Goal: Obtain resource: Obtain resource

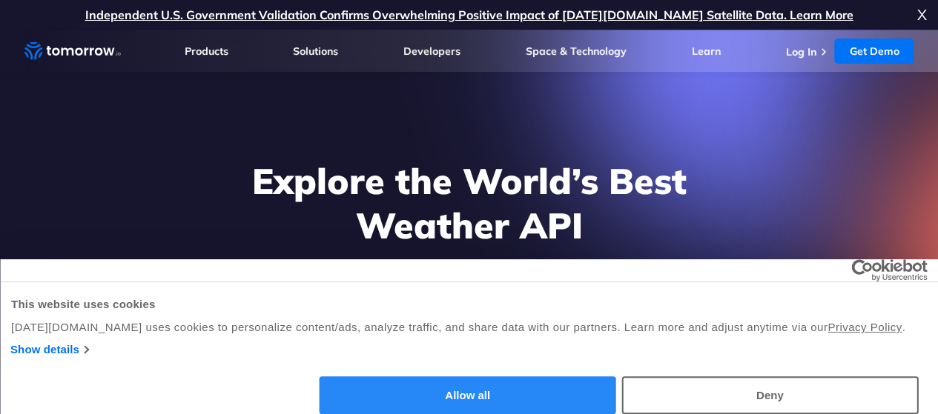
click at [616, 377] on button "Allow all" at bounding box center [468, 396] width 297 height 38
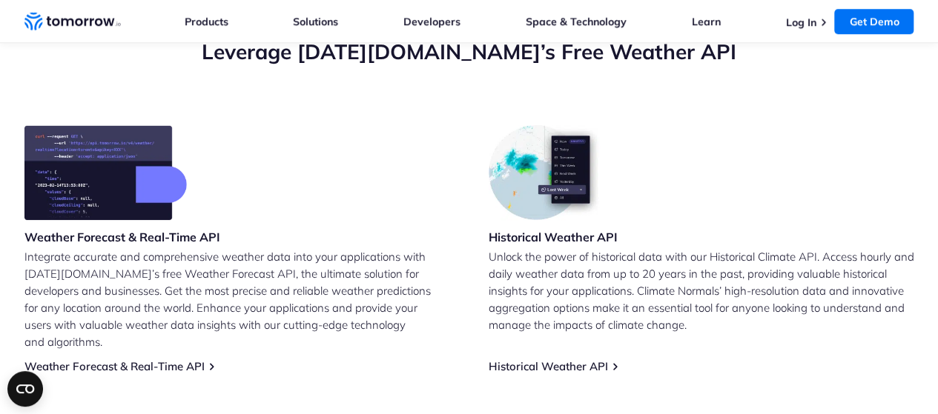
scroll to position [556, 0]
click at [173, 341] on div "Weather Forecast & Real-Time API Integrate accurate and comprehensive weather d…" at bounding box center [237, 249] width 426 height 248
click at [176, 360] on link "Weather Forecast & Real-Time API" at bounding box center [114, 367] width 180 height 14
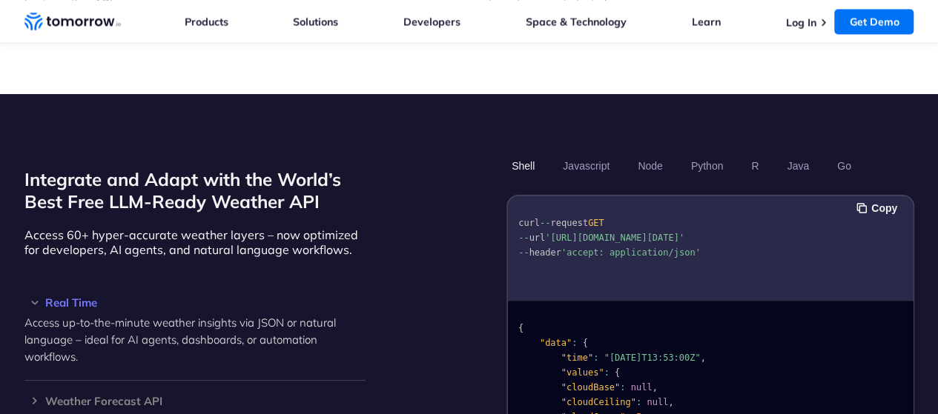
scroll to position [1185, 0]
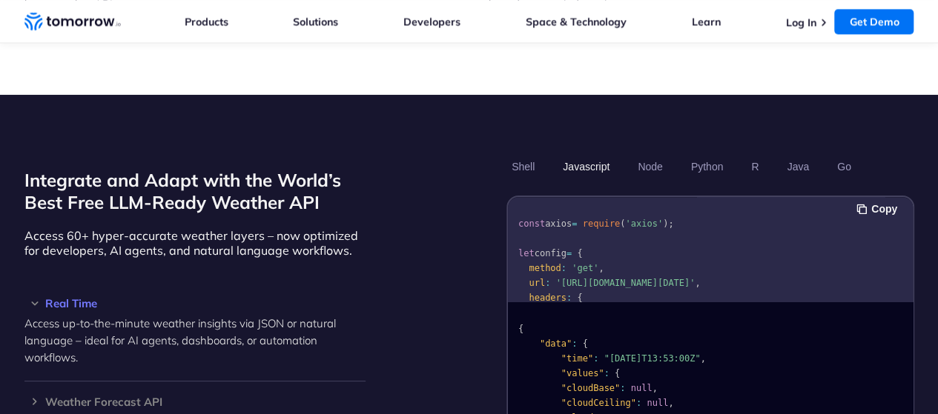
click at [586, 154] on button "Javascript" at bounding box center [585, 166] width 57 height 25
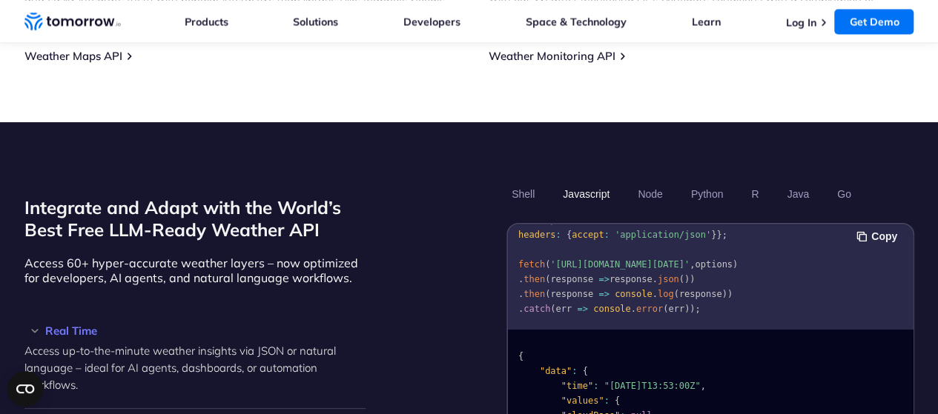
scroll to position [40, 0]
drag, startPoint x: 551, startPoint y: 237, endPoint x: 649, endPoint y: 252, distance: 99.7
click at [649, 259] on span "'https://api.tomorrow.io/v4/weather/realtime?location=toronto&apikey=XXX'" at bounding box center [619, 264] width 139 height 10
copy span "https://api.tomorrow.io/v4/weather/realtime?location=toronto&apikey=XXX"
click at [730, 302] on pre "const options = { method : 'GET' , headers : { accept : 'application/json' } };…" at bounding box center [710, 261] width 405 height 127
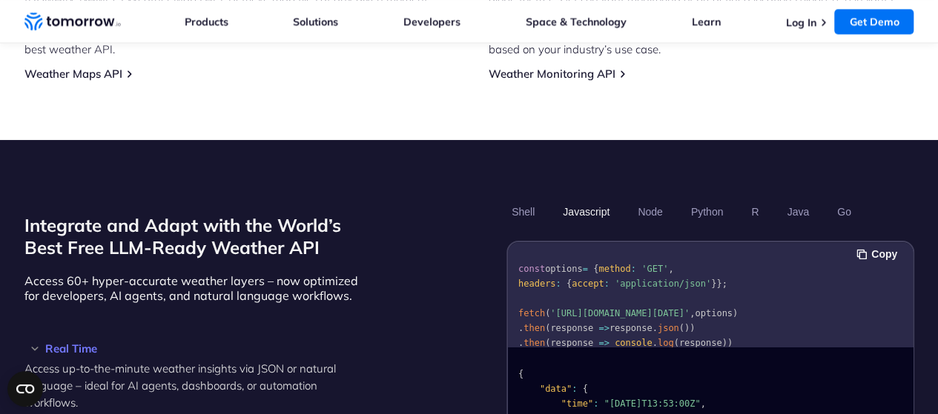
scroll to position [46, 0]
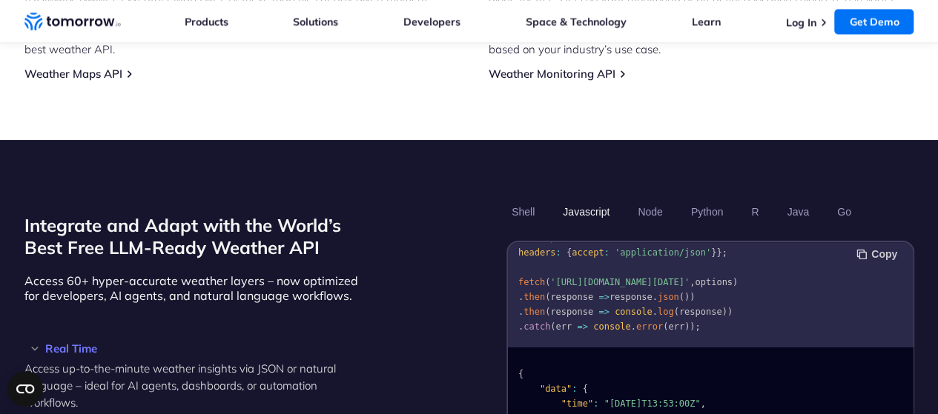
click at [858, 246] on button "Copy" at bounding box center [878, 254] width 45 height 16
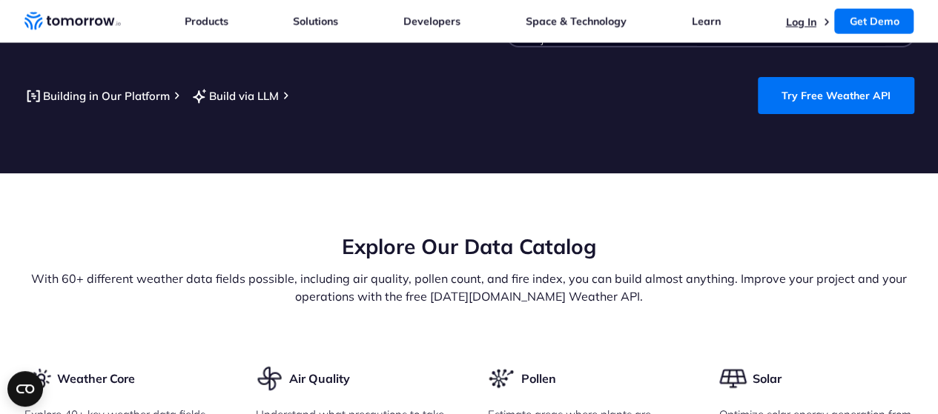
scroll to position [1626, 0]
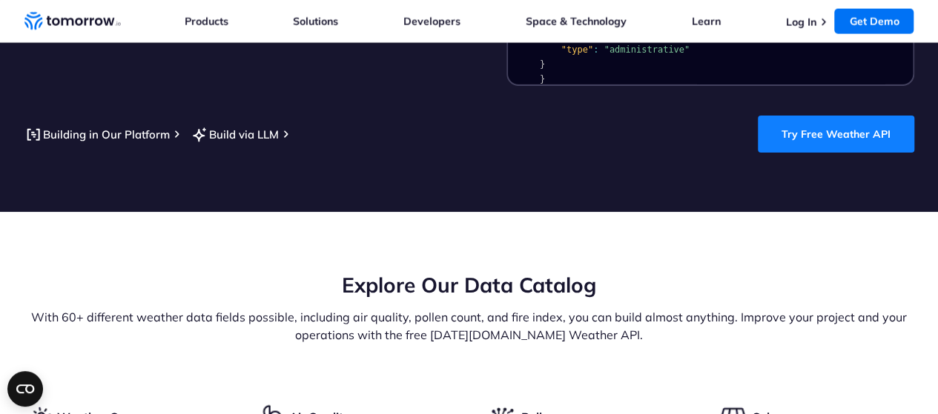
click at [787, 116] on link "Try Free Weather API" at bounding box center [836, 134] width 156 height 37
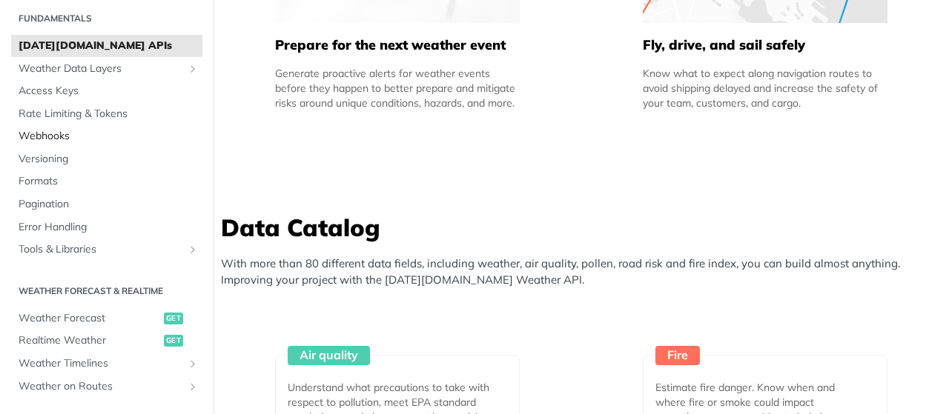
scroll to position [67, 0]
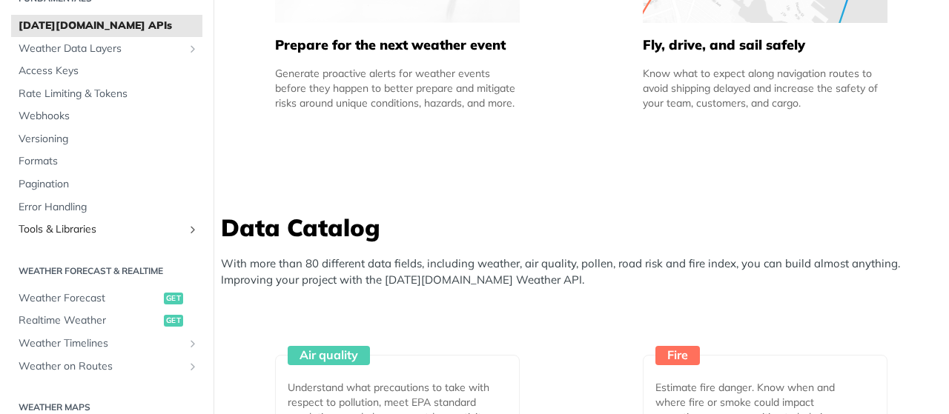
click at [79, 225] on span "Tools & Libraries" at bounding box center [101, 229] width 165 height 15
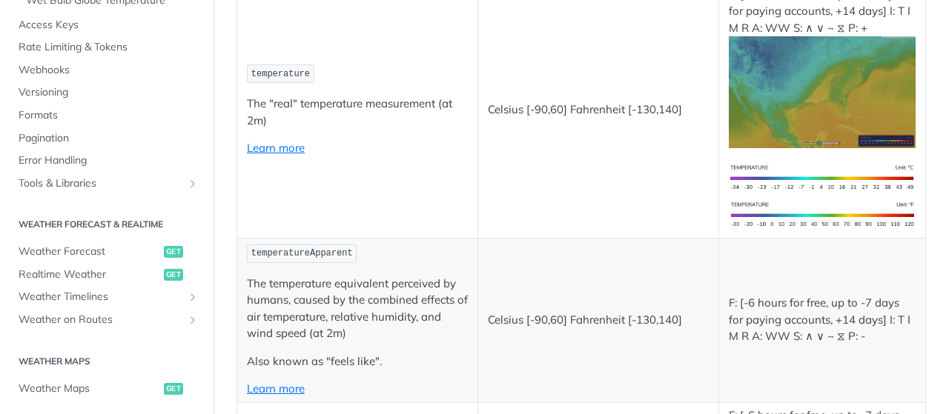
scroll to position [485, 0]
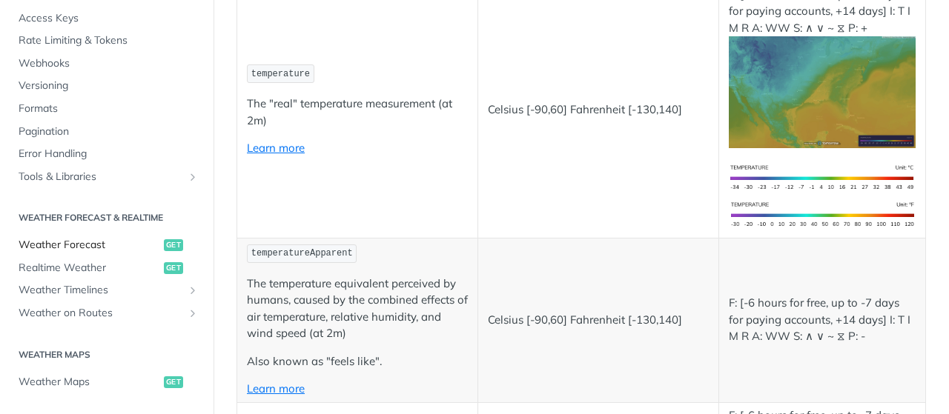
click at [83, 239] on span "Weather Forecast" at bounding box center [90, 245] width 142 height 15
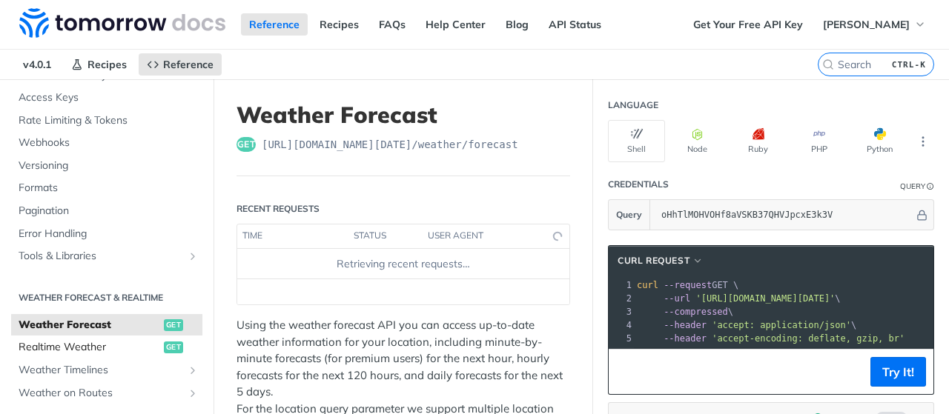
click at [99, 347] on span "Realtime Weather" at bounding box center [90, 347] width 142 height 15
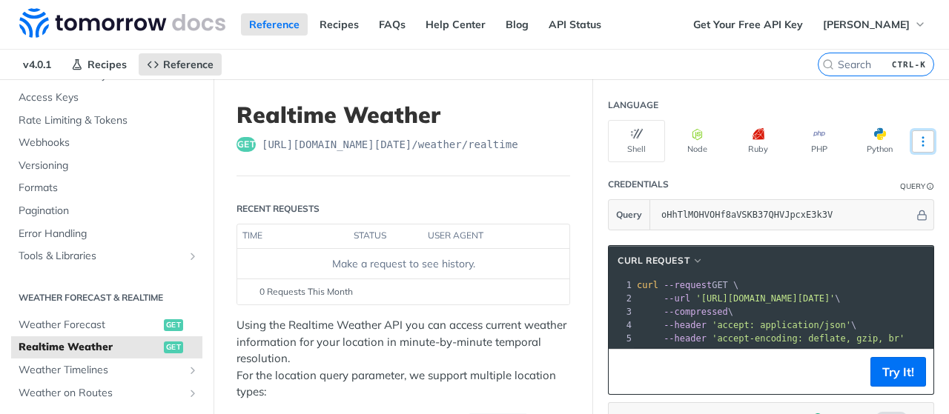
click at [916, 143] on icon "More ellipsis" at bounding box center [922, 141] width 13 height 13
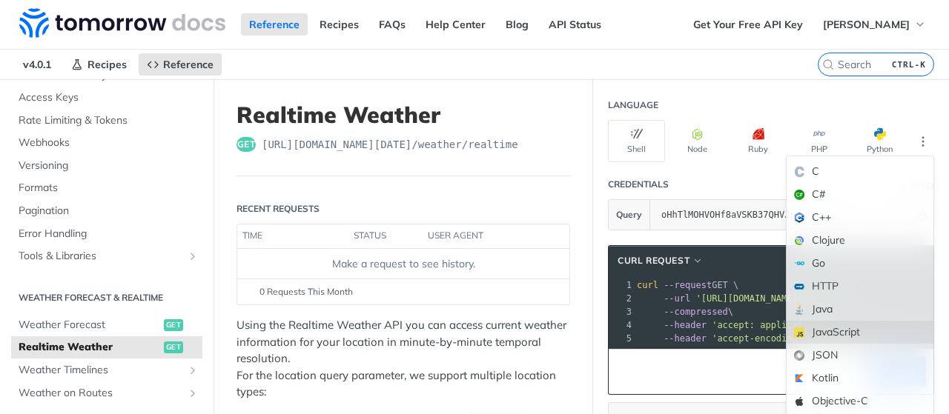
click at [835, 330] on div "JavaScript" at bounding box center [860, 332] width 147 height 23
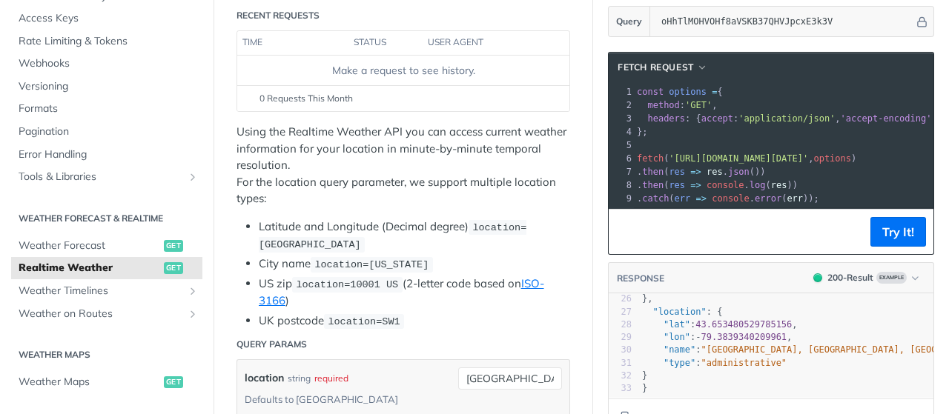
scroll to position [196, 0]
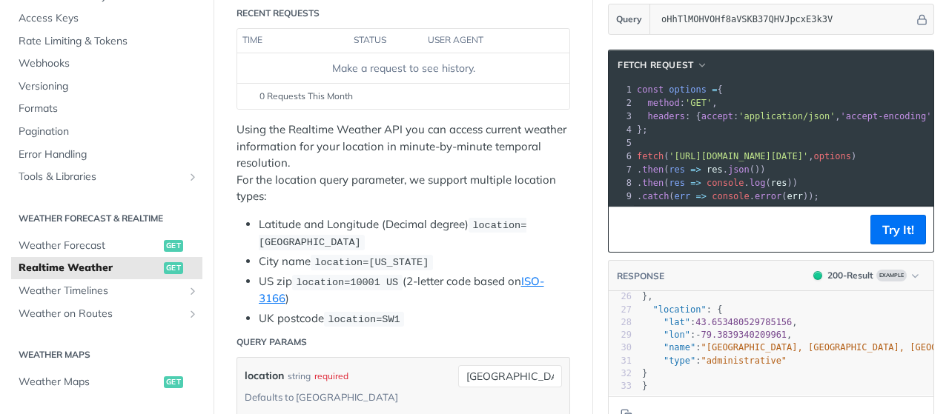
click at [669, 151] on span "'https://api.tomorrow.io/v4/weather/realtime?location=toronto&apikey=oHhTlMOHVO…" at bounding box center [738, 156] width 139 height 10
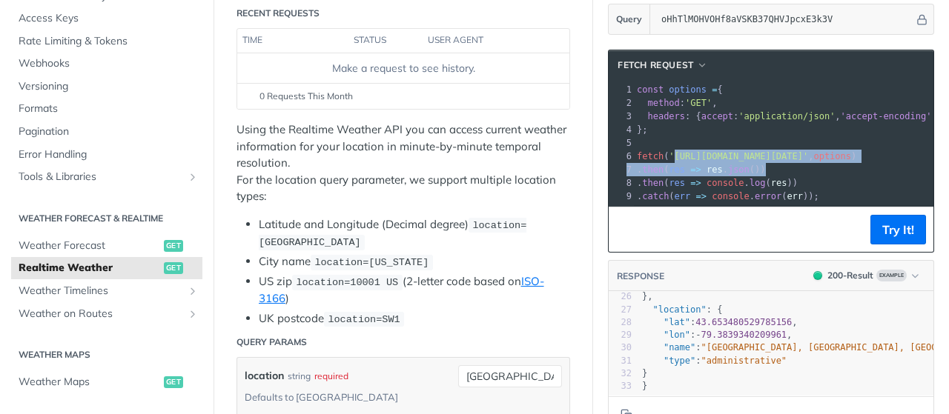
scroll to position [0, 0]
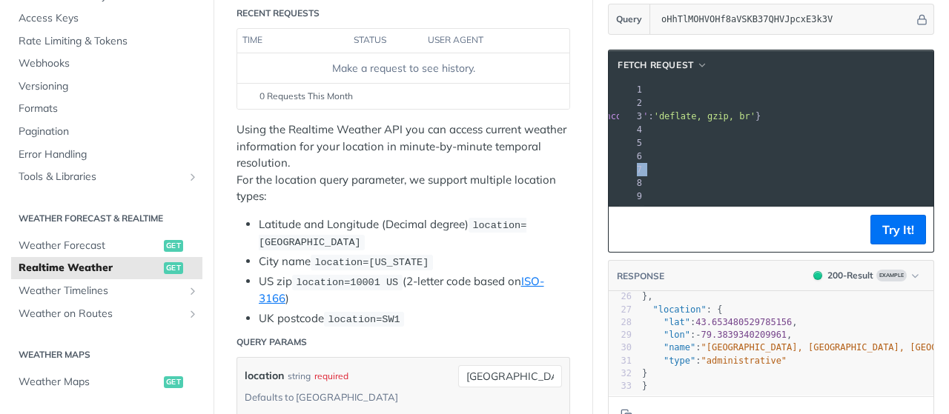
drag, startPoint x: 660, startPoint y: 150, endPoint x: 855, endPoint y: 152, distance: 195.7
click at [525, 152] on span "'https://api.tomorrow.io/v4/weather/realtime?location=toronto&apikey=oHhTlMOHVO…" at bounding box center [454, 156] width 139 height 10
copy span "https://api.tomorrow.io/v4/weather/realtime?location=toronto&apikey=oHhTlMOHVOH…"
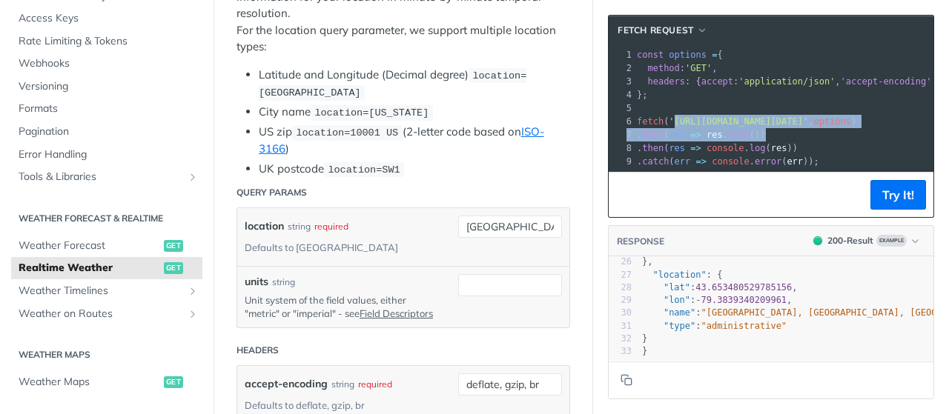
scroll to position [347, 0]
